Goal: Task Accomplishment & Management: Manage account settings

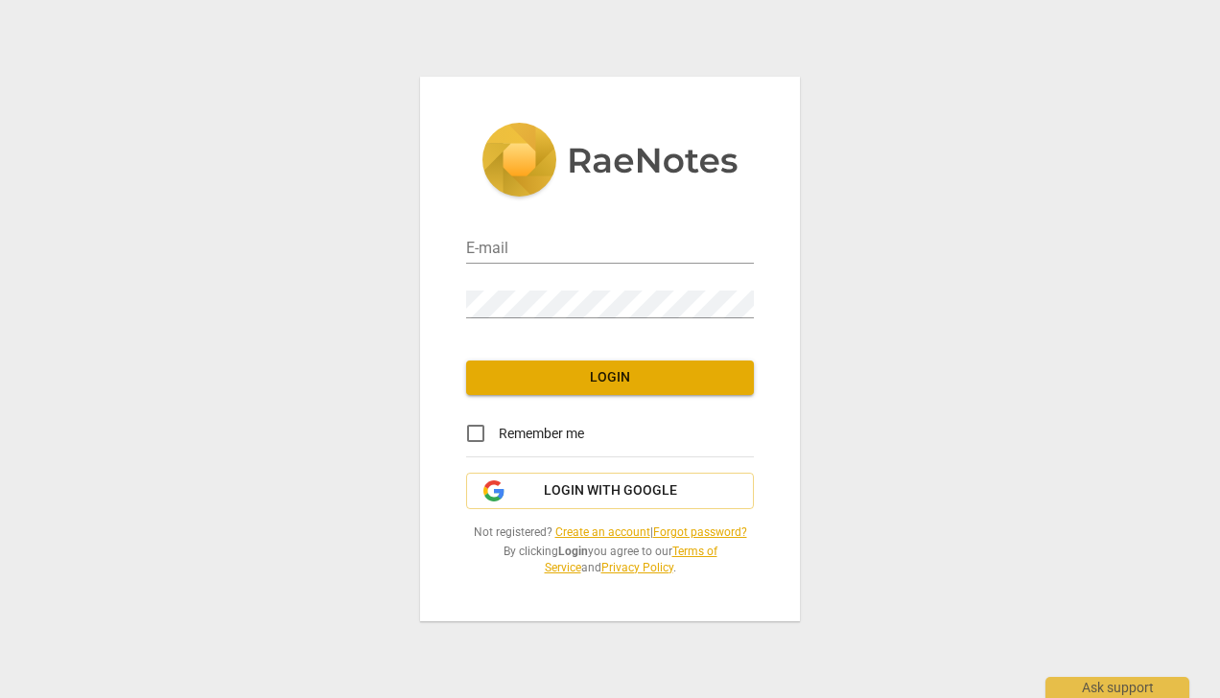
click at [552, 244] on input "email" at bounding box center [610, 250] width 288 height 28
type input "[DOMAIN_NAME][EMAIL_ADDRESS][DOMAIN_NAME]"
click at [564, 288] on div "Password" at bounding box center [610, 296] width 288 height 43
click at [621, 497] on span "Login with Google" at bounding box center [610, 490] width 133 height 19
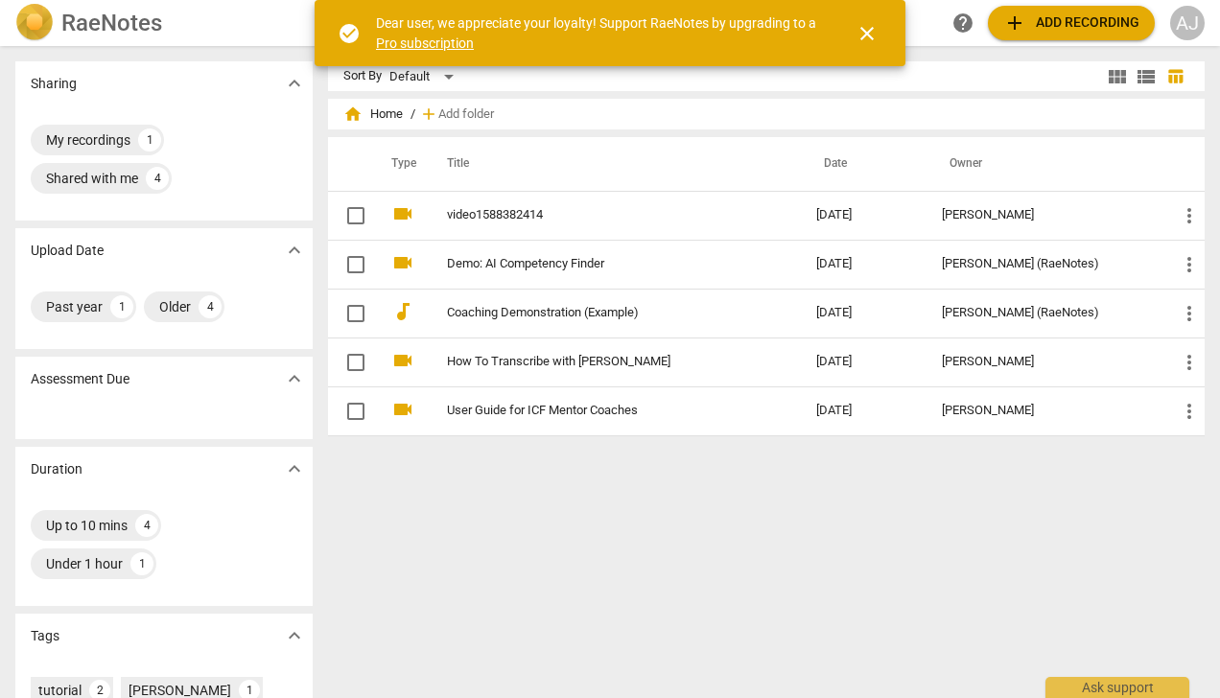
click at [861, 29] on span "close" at bounding box center [866, 33] width 23 height 23
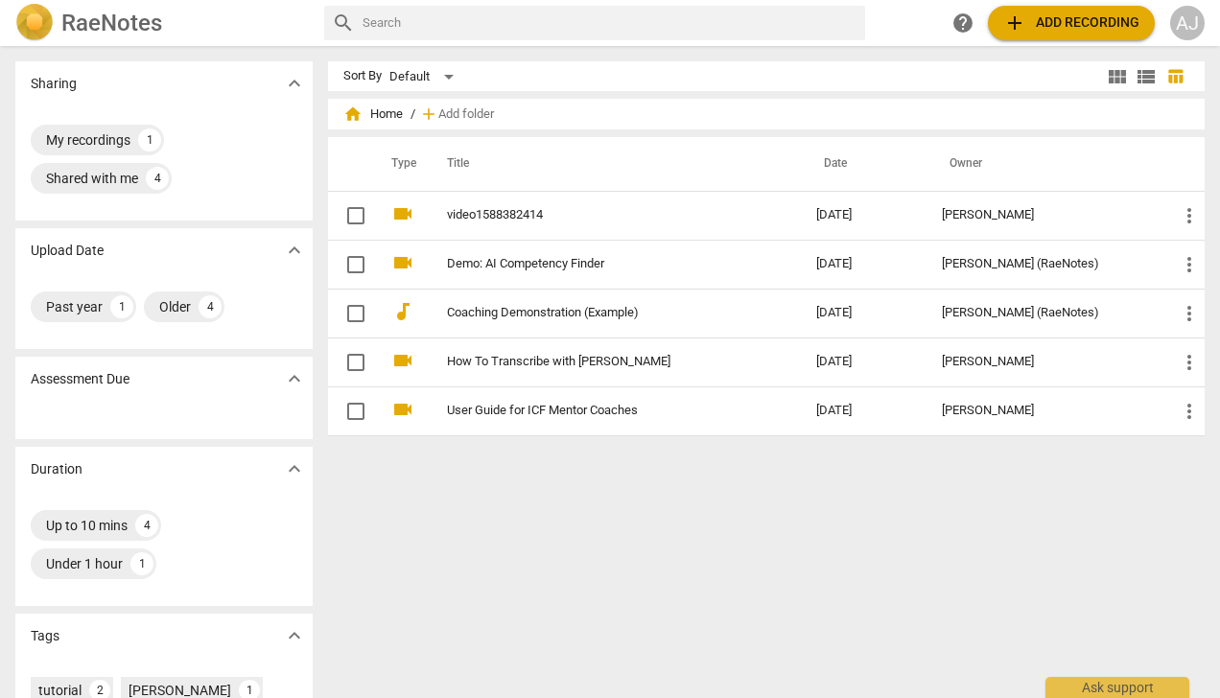
click at [41, 3] on div "RaeNotes search help add Add recording AJ" at bounding box center [610, 23] width 1220 height 46
click at [35, 33] on img at bounding box center [34, 23] width 38 height 38
click at [1191, 17] on div "AJ" at bounding box center [1187, 23] width 35 height 35
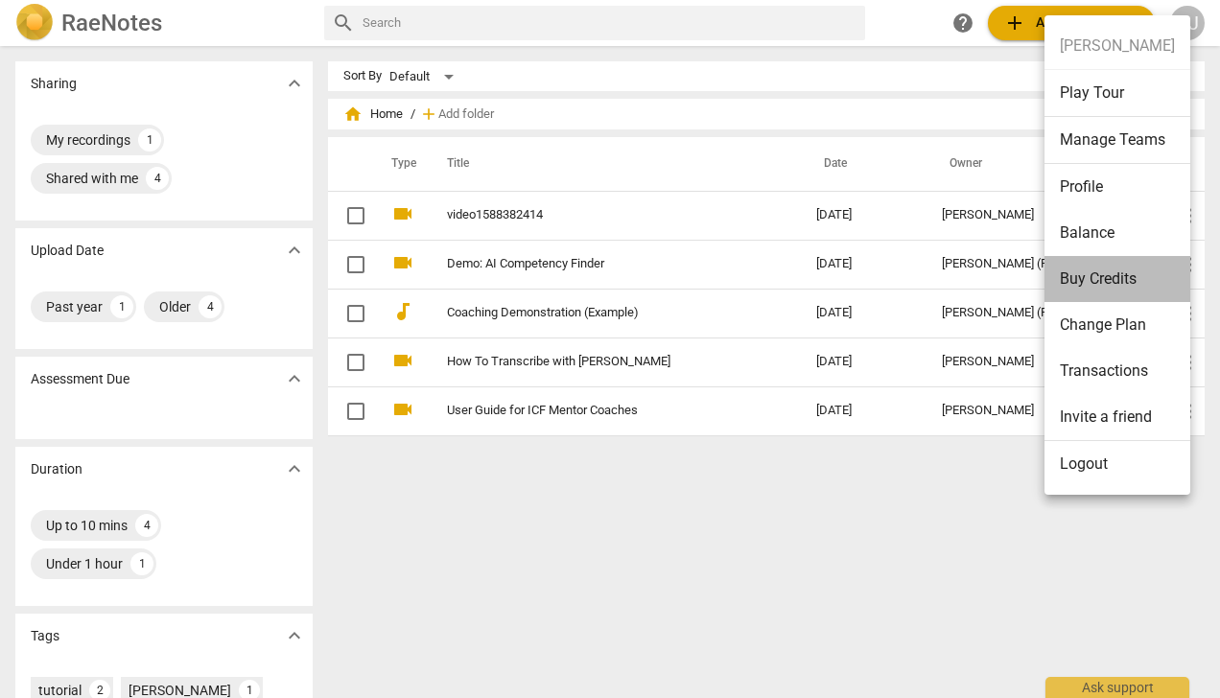
click at [1135, 275] on li "Buy Credits" at bounding box center [1117, 279] width 146 height 46
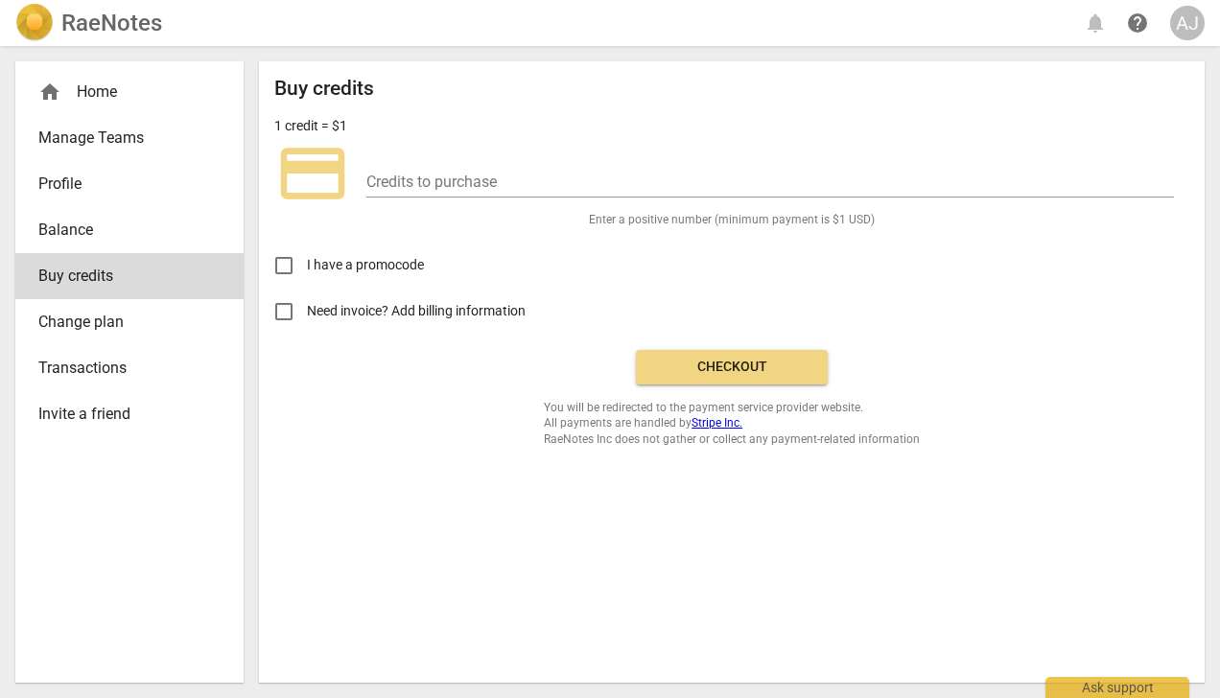
click at [407, 193] on input "number" at bounding box center [770, 184] width 808 height 28
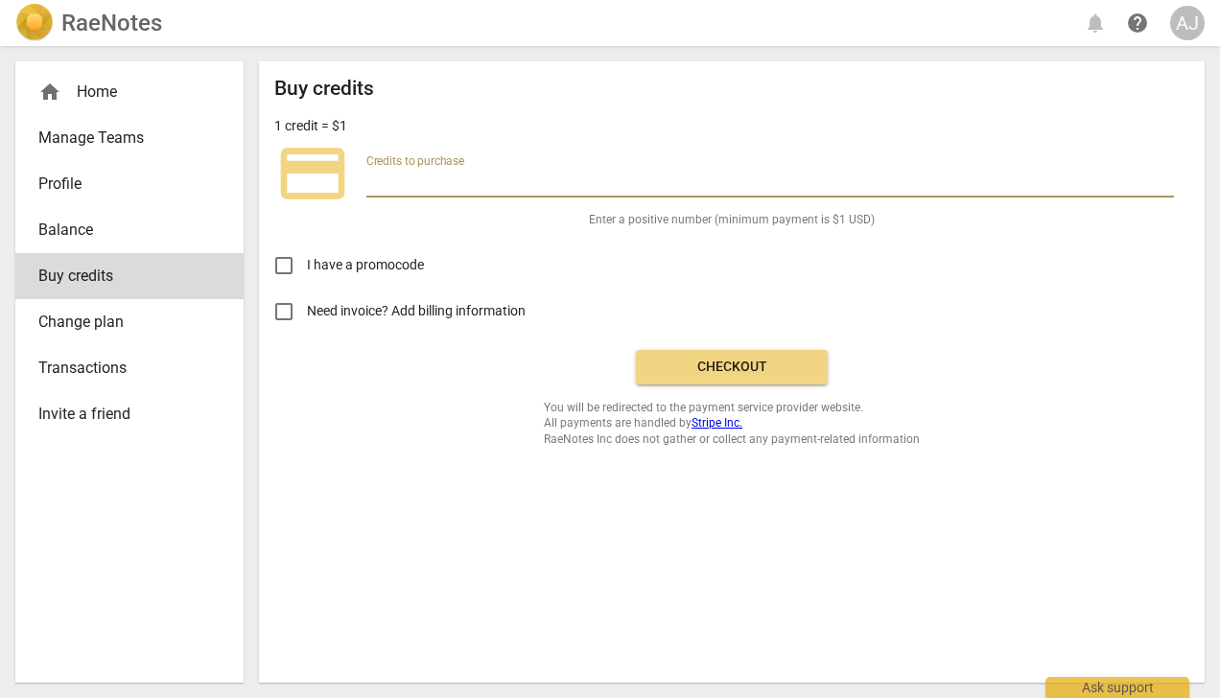
click at [78, 223] on span "Balance" at bounding box center [121, 230] width 167 height 23
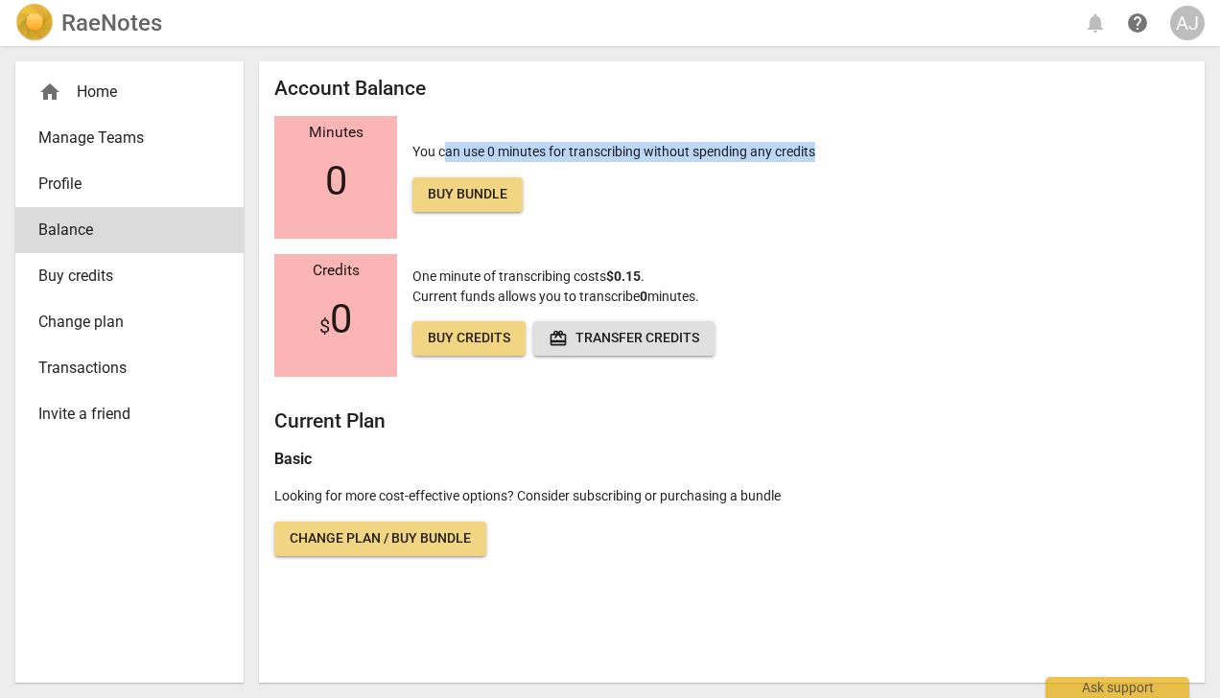
drag, startPoint x: 449, startPoint y: 153, endPoint x: 905, endPoint y: 234, distance: 463.6
click at [905, 234] on div "Minutes 0 You can use 0 minutes for transcribing without spending any credits B…" at bounding box center [731, 177] width 915 height 123
drag, startPoint x: 905, startPoint y: 234, endPoint x: 840, endPoint y: 255, distance: 68.5
click at [840, 255] on div "Credits $ 0 One minute of transcribing costs $0.15 . Current funds allows you t…" at bounding box center [731, 315] width 915 height 123
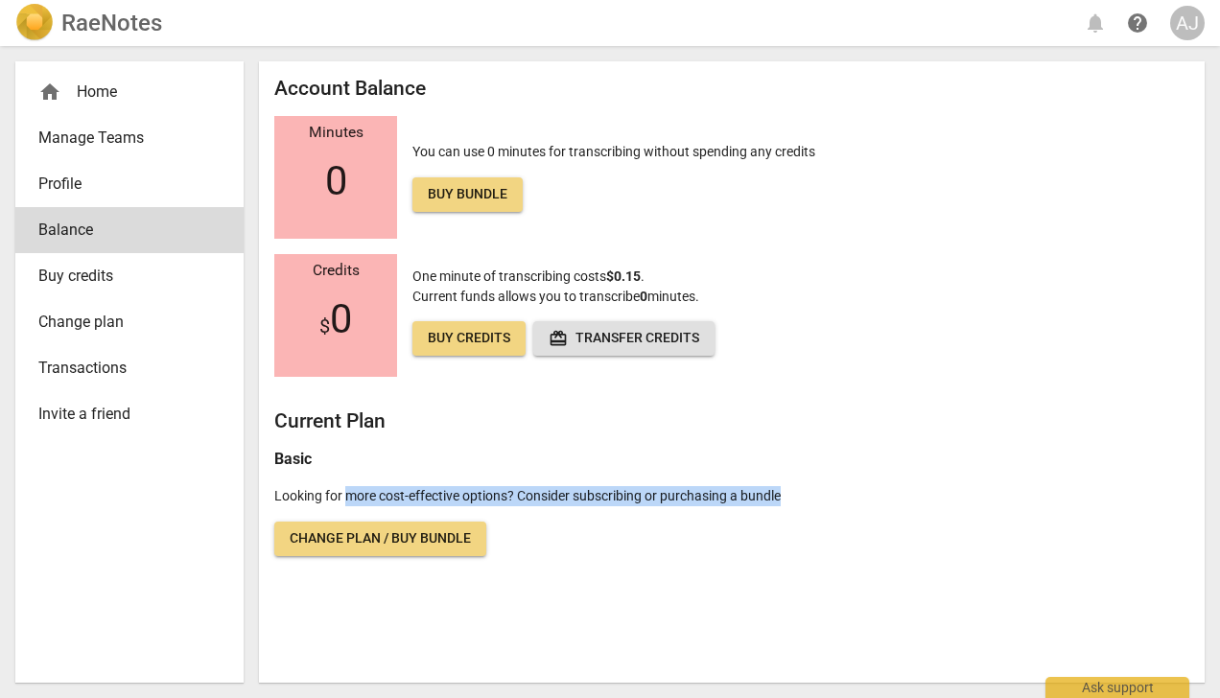
drag, startPoint x: 350, startPoint y: 489, endPoint x: 784, endPoint y: 488, distance: 433.5
click at [784, 488] on p "Looking for more cost-effective options? Consider subscribing or purchasing a b…" at bounding box center [731, 496] width 915 height 20
click at [1185, 21] on div "AJ" at bounding box center [1187, 23] width 35 height 35
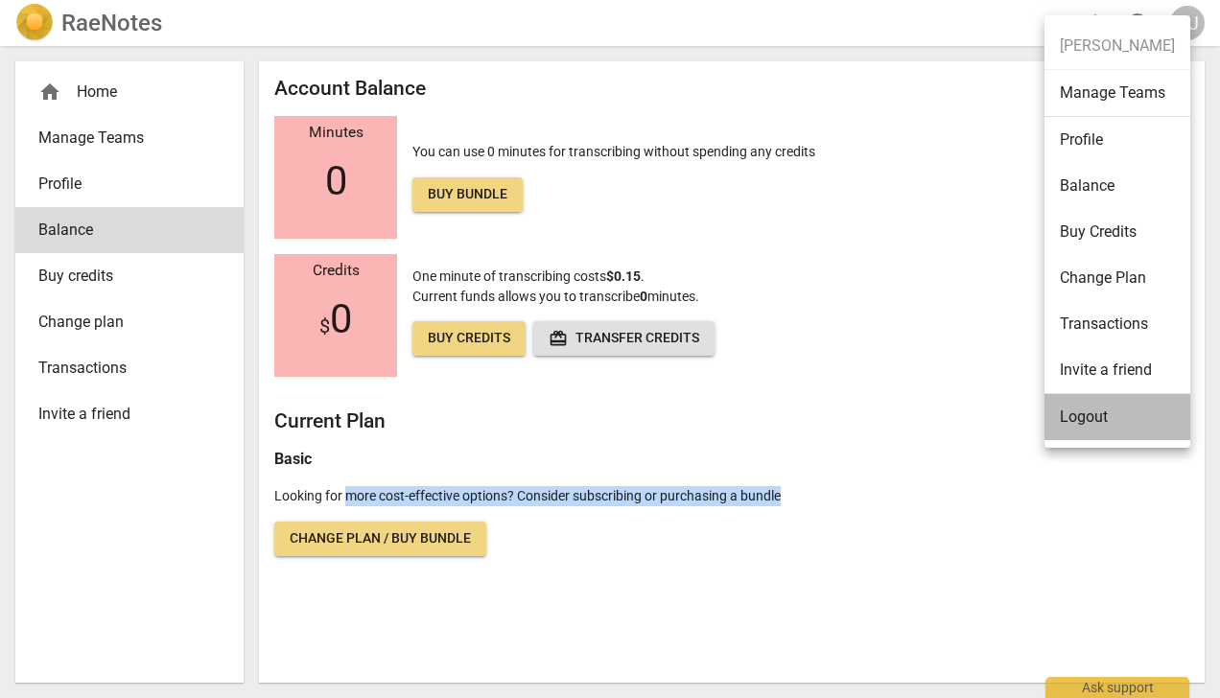
click at [1104, 422] on li "Logout" at bounding box center [1117, 417] width 146 height 46
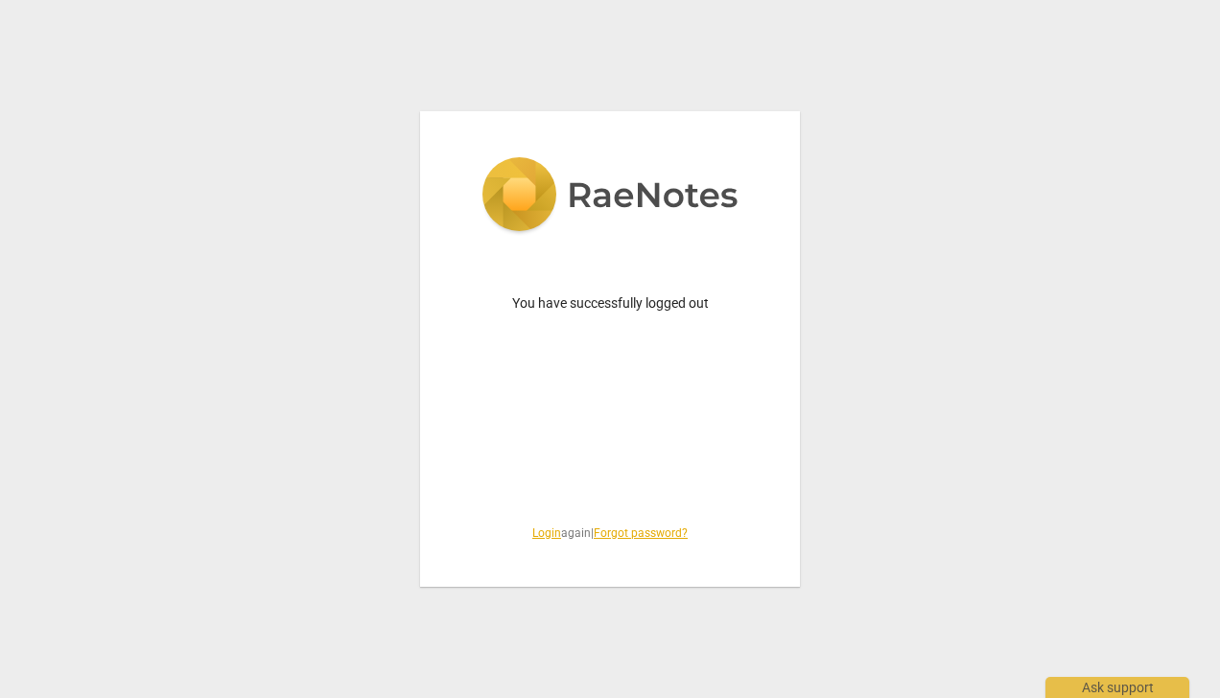
click at [548, 533] on link "Login" at bounding box center [546, 533] width 29 height 13
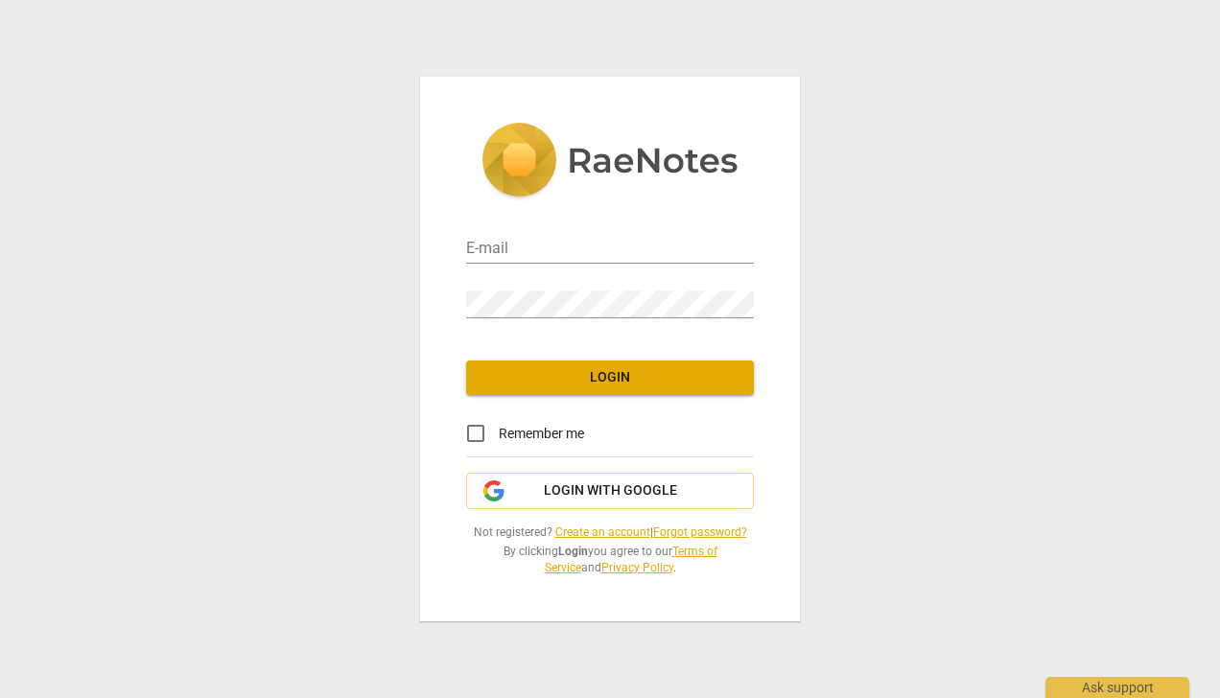
click at [561, 492] on span "Login with Google" at bounding box center [610, 490] width 133 height 19
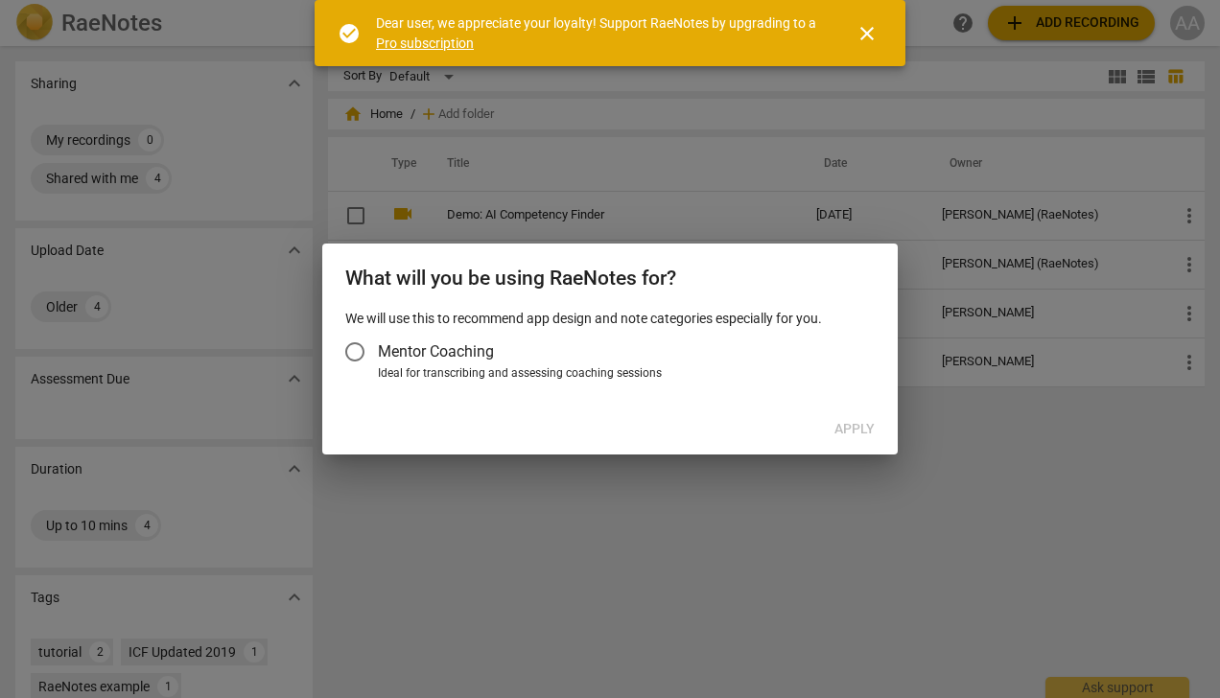
click at [383, 342] on span "Mentor Coaching" at bounding box center [436, 351] width 116 height 22
click at [378, 342] on input "Mentor Coaching" at bounding box center [355, 352] width 46 height 46
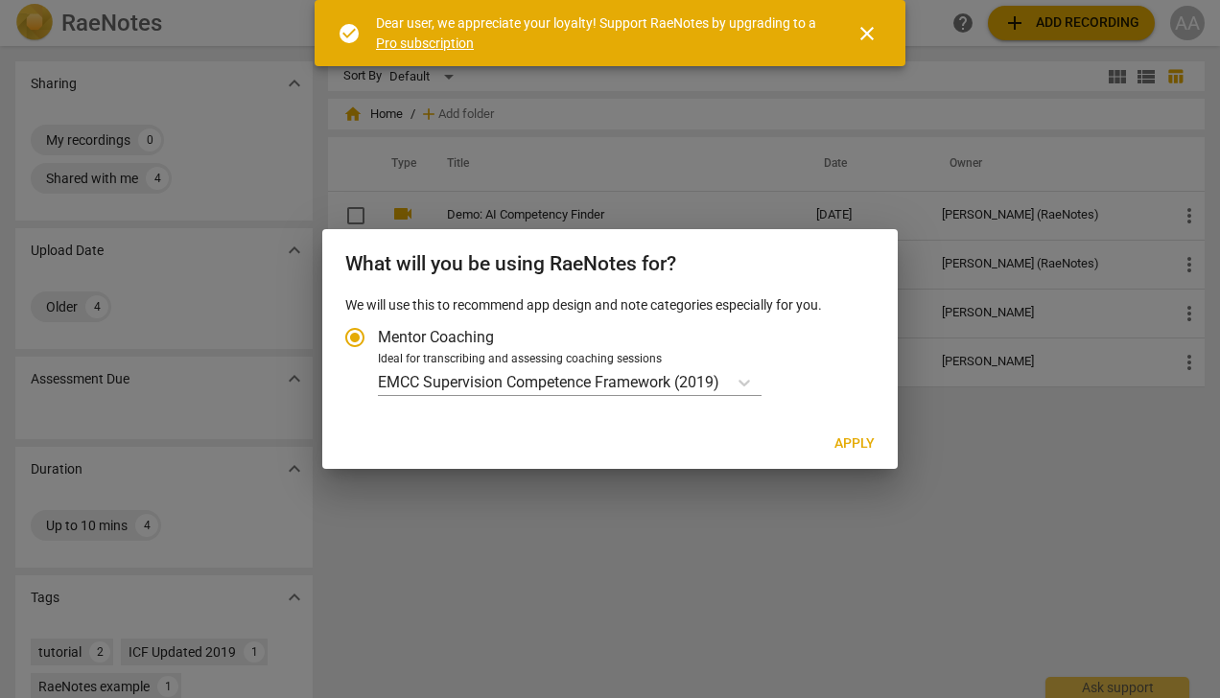
click at [515, 378] on p "EMCC Supervision Competence Framework (2019)" at bounding box center [548, 382] width 341 height 22
click at [0, 0] on input "Ideal for transcribing and assessing coaching sessions EMCC Supervision Compete…" at bounding box center [0, 0] width 0 height 0
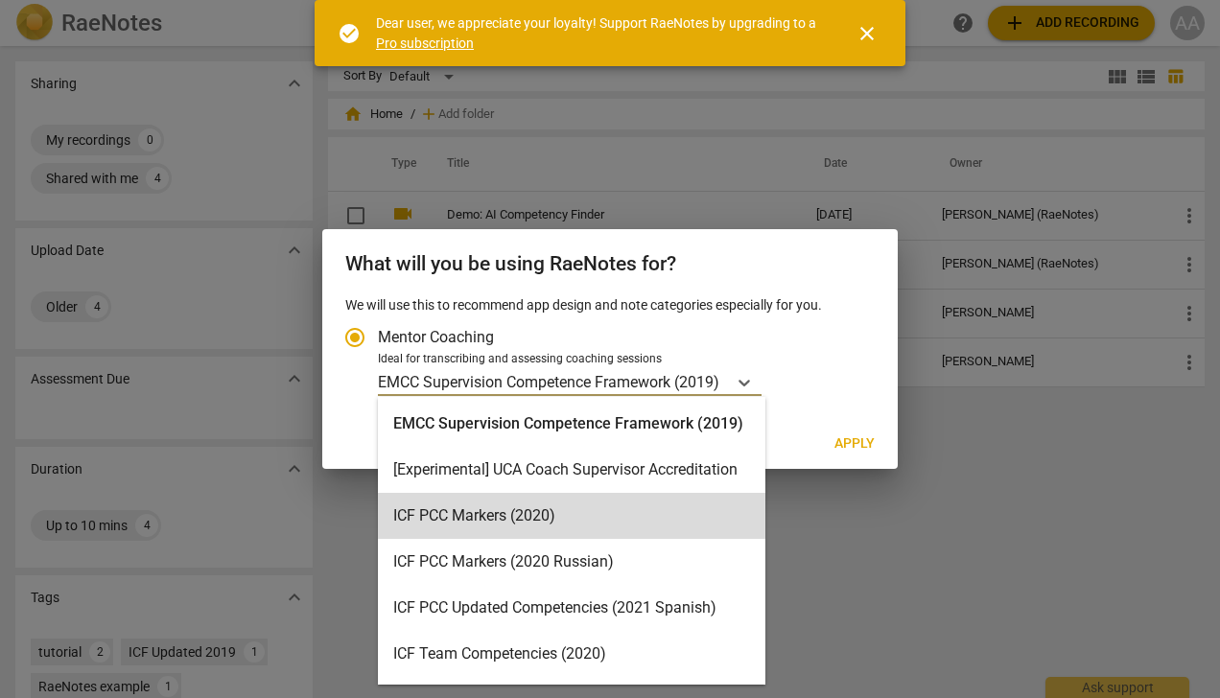
click at [520, 515] on div "ICF PCC Markers (2020)" at bounding box center [571, 516] width 387 height 46
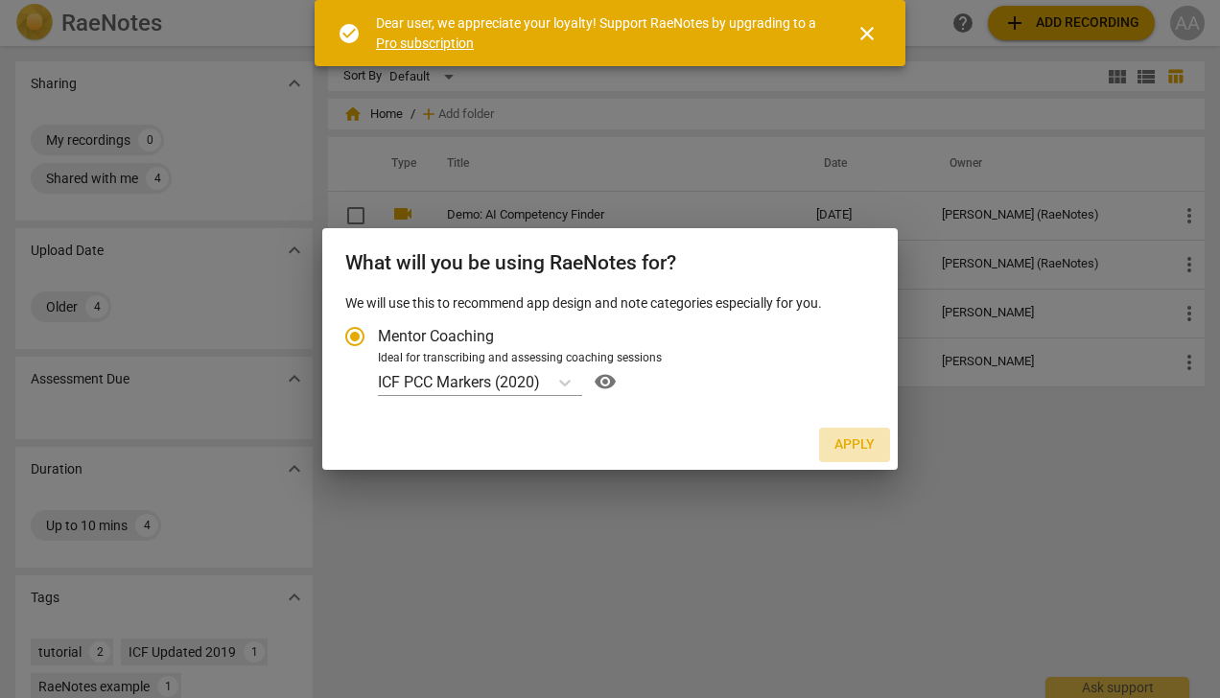
click at [855, 442] on span "Apply" at bounding box center [854, 444] width 40 height 19
radio input "false"
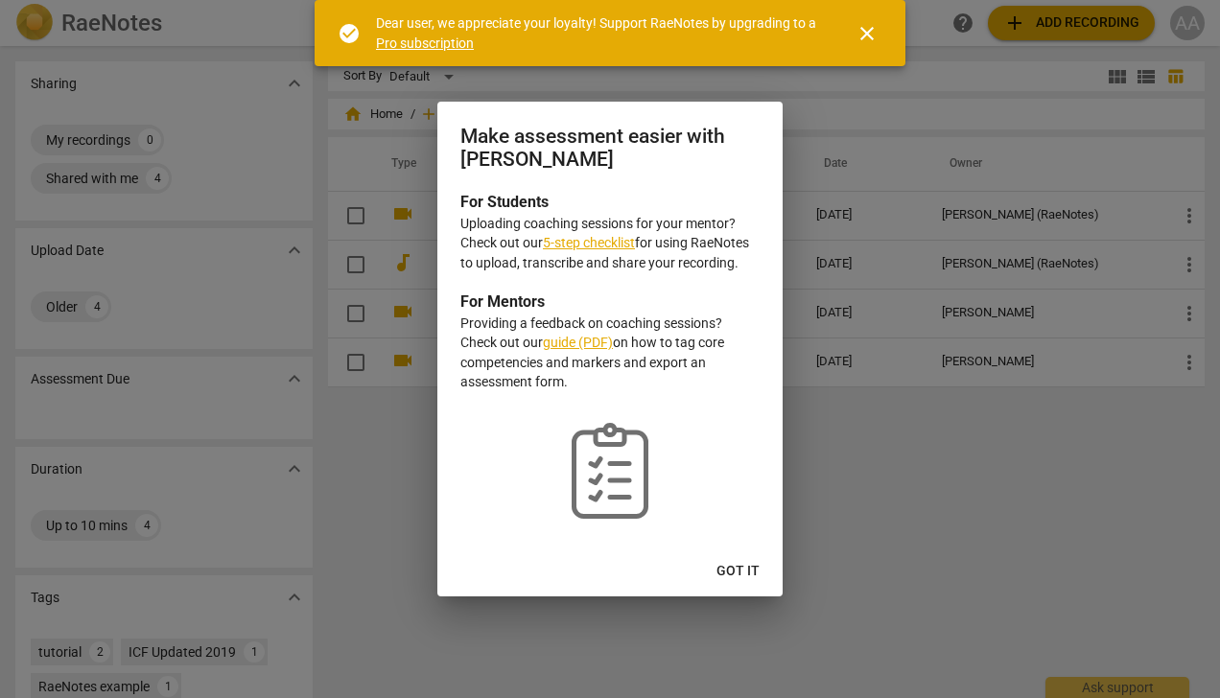
click at [748, 571] on span "Got it" at bounding box center [737, 571] width 43 height 19
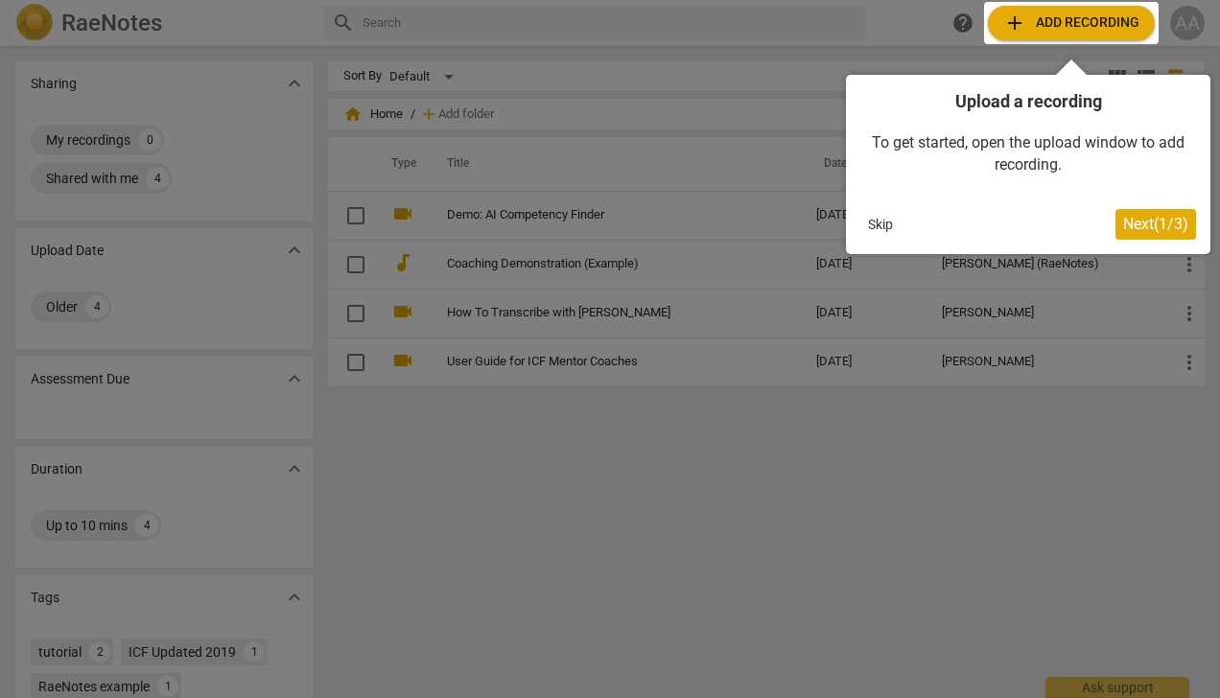
click at [1139, 225] on span "Next ( 1 / 3 )" at bounding box center [1155, 224] width 65 height 18
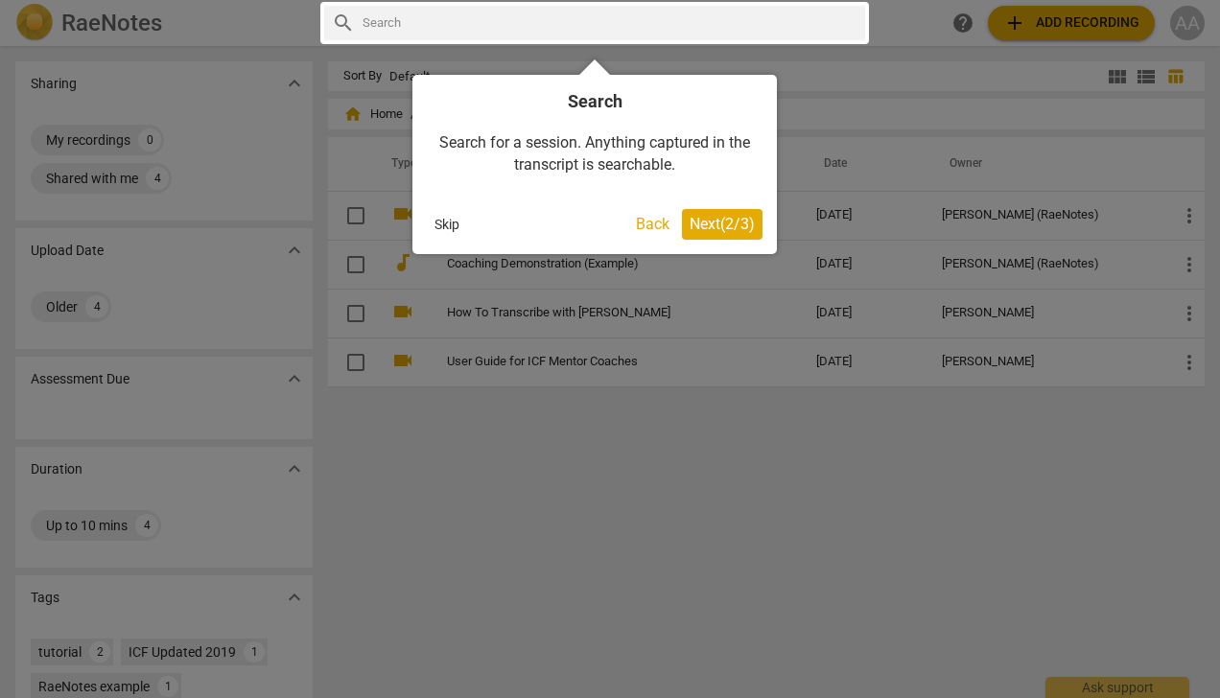
click at [725, 223] on span "Next ( 2 / 3 )" at bounding box center [722, 224] width 65 height 18
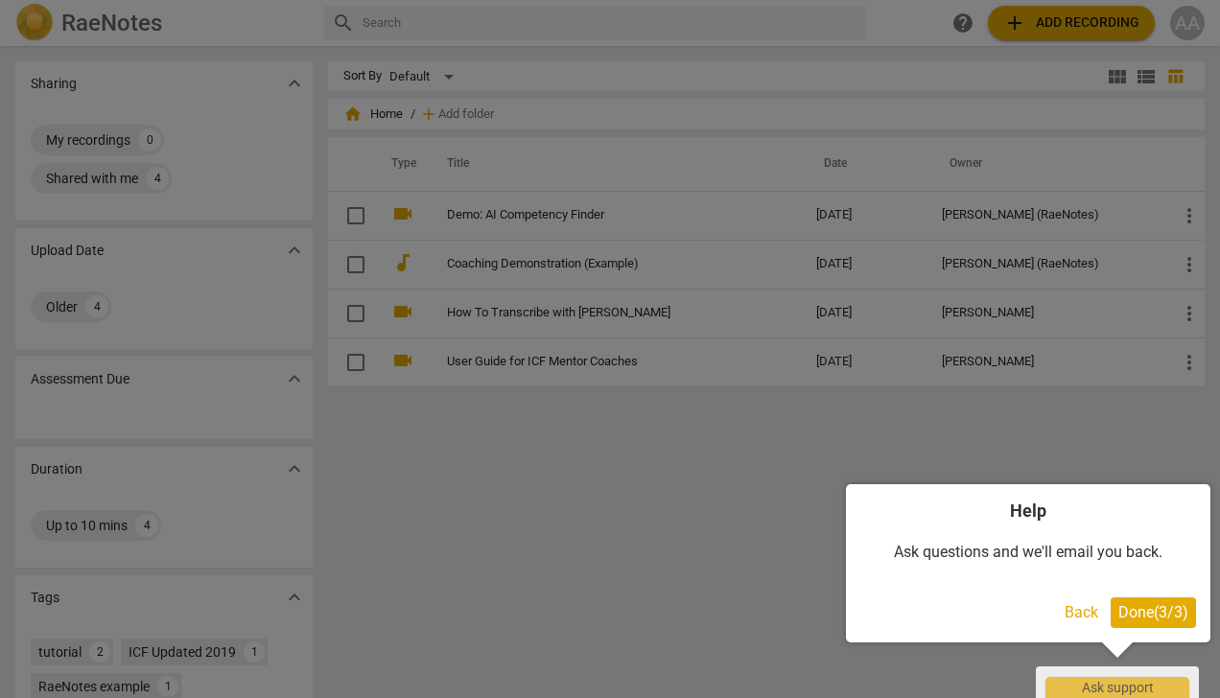
click at [1152, 607] on span "Done ( 3 / 3 )" at bounding box center [1153, 612] width 70 height 18
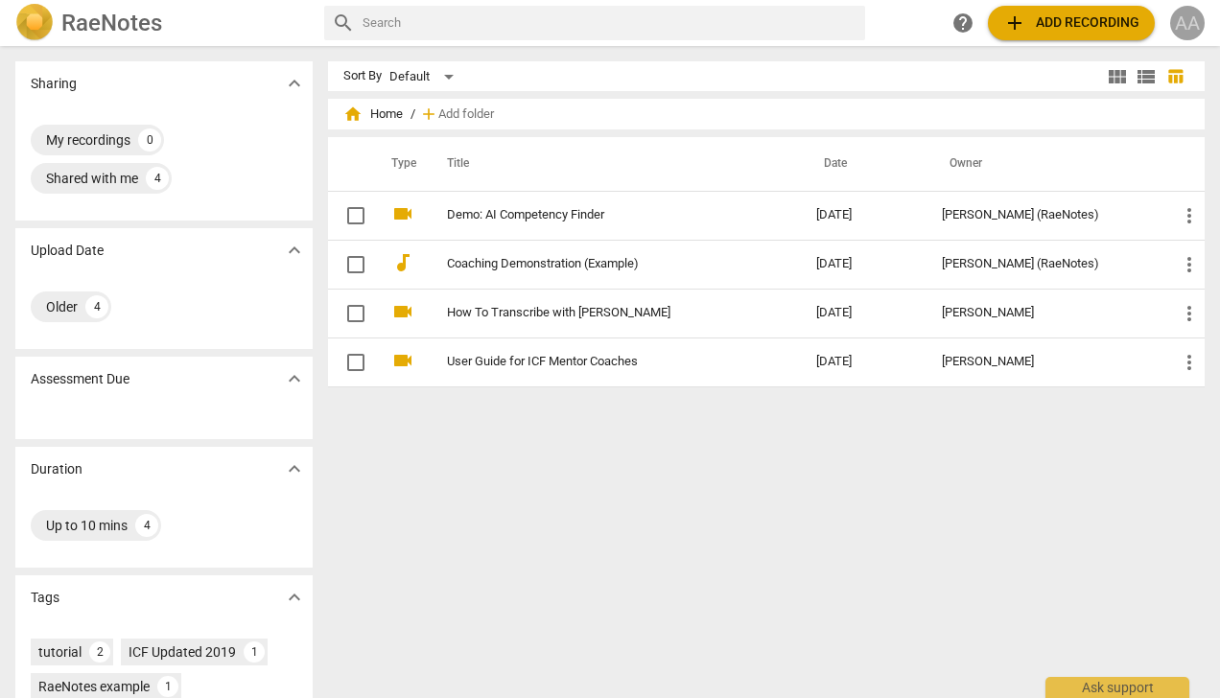
click at [1193, 21] on div "AA" at bounding box center [1187, 23] width 35 height 35
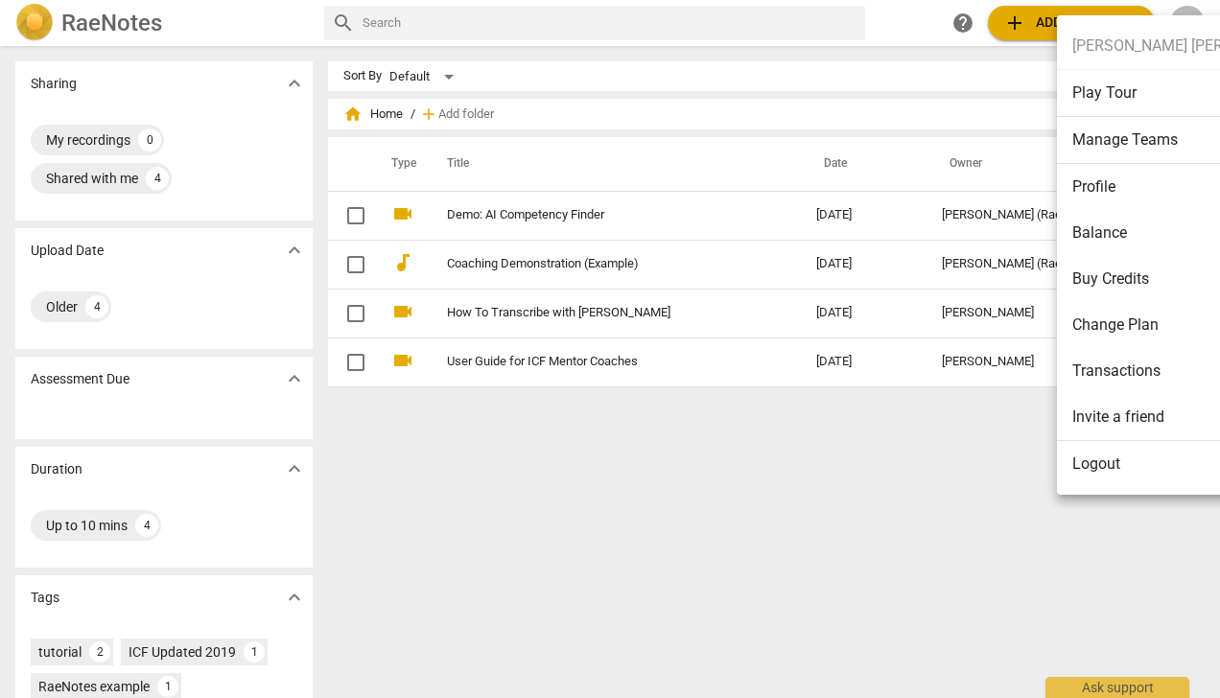
click at [1093, 234] on li "Balance" at bounding box center [1189, 233] width 265 height 46
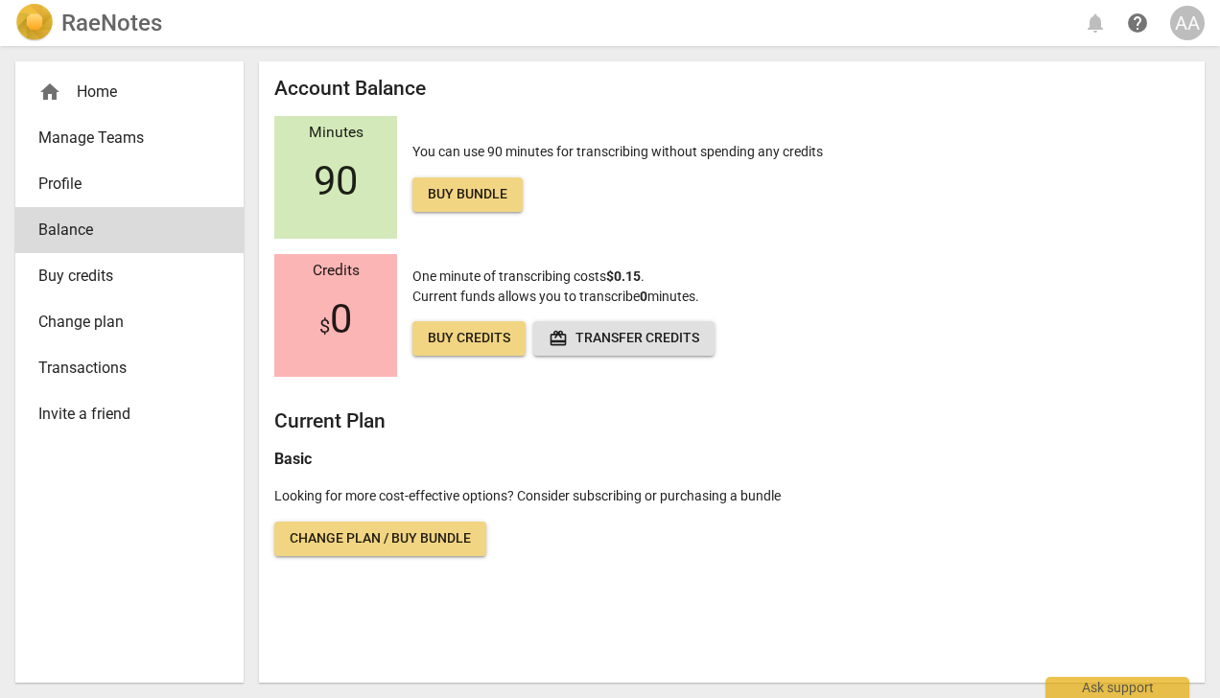
click at [38, 16] on img at bounding box center [34, 23] width 38 height 38
